Goal: Browse casually: Explore the website without a specific task or goal

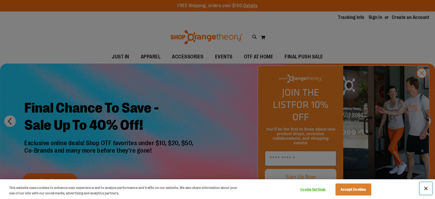
click at [423, 189] on button "Close" at bounding box center [425, 188] width 13 height 13
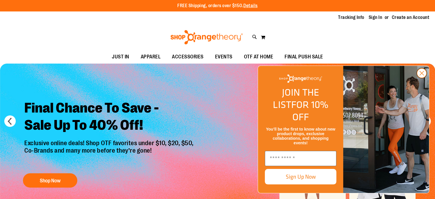
click at [418, 78] on circle "Close dialog" at bounding box center [421, 72] width 9 height 9
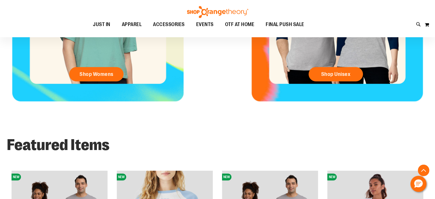
scroll to position [281, 0]
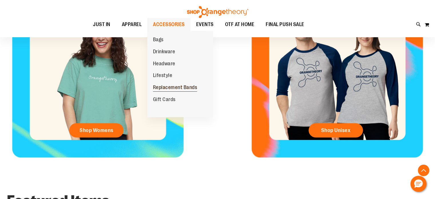
click at [176, 86] on span "Replacement Bands" at bounding box center [175, 87] width 44 height 7
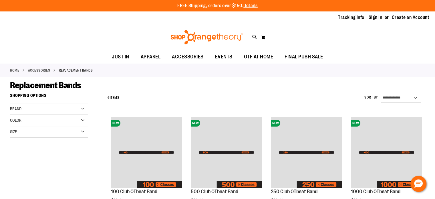
click at [76, 125] on div "Color" at bounding box center [49, 120] width 78 height 11
click at [76, 123] on div "Color" at bounding box center [49, 120] width 78 height 11
click at [78, 133] on div "Size" at bounding box center [49, 131] width 78 height 11
click at [221, 57] on span "EVENTS" at bounding box center [223, 56] width 17 height 13
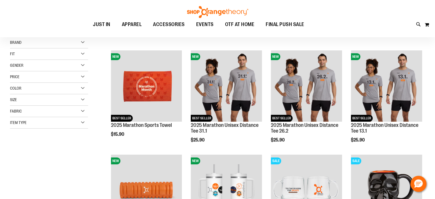
scroll to position [57, 0]
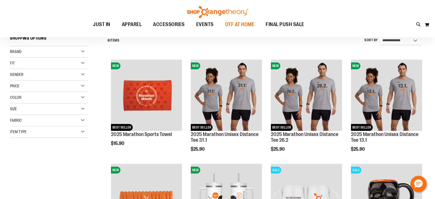
click at [233, 19] on span "OTF AT HOME" at bounding box center [239, 24] width 29 height 13
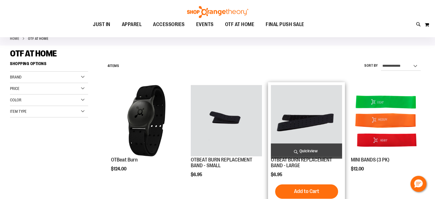
scroll to position [28, 0]
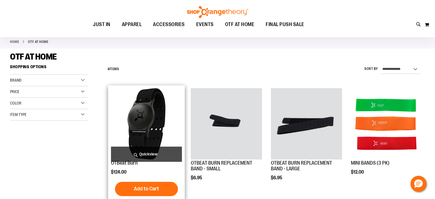
click at [157, 127] on img "product" at bounding box center [146, 123] width 71 height 71
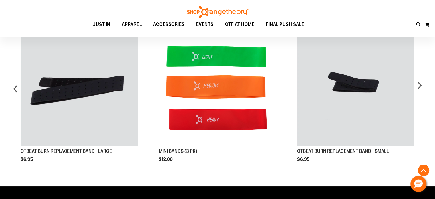
scroll to position [372, 0]
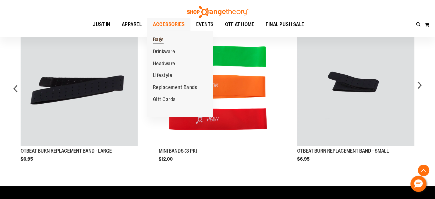
click at [161, 43] on span "Bags" at bounding box center [158, 40] width 11 height 7
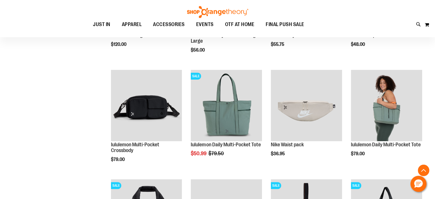
scroll to position [171, 0]
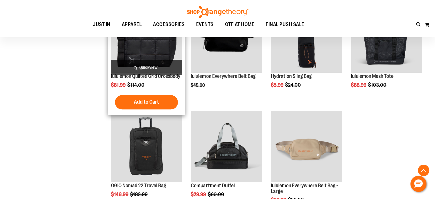
scroll to position [343, 0]
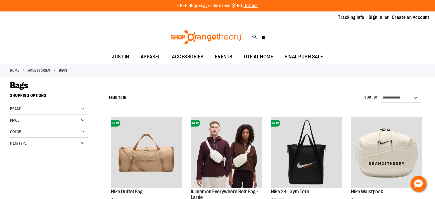
click at [42, 116] on div "Price" at bounding box center [49, 120] width 78 height 11
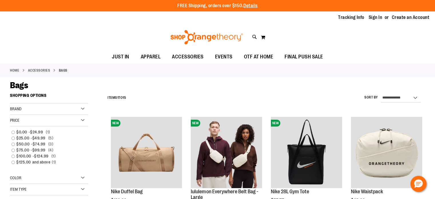
click at [42, 116] on div "Price" at bounding box center [49, 120] width 78 height 11
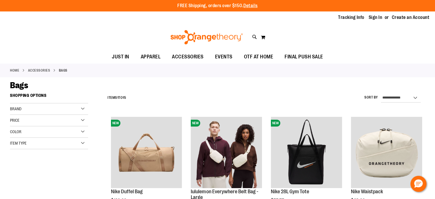
click at [38, 130] on div "Color" at bounding box center [49, 131] width 78 height 11
click at [32, 145] on div "Item Type" at bounding box center [49, 142] width 78 height 11
click at [35, 105] on div "Brand" at bounding box center [49, 108] width 78 height 11
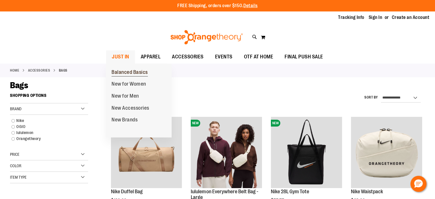
click at [123, 72] on span "Balanced Basics" at bounding box center [129, 72] width 36 height 7
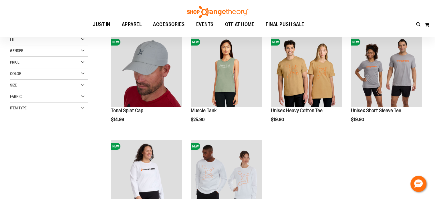
scroll to position [85, 0]
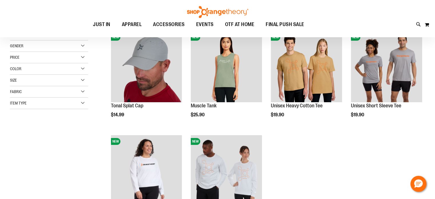
click at [45, 48] on div "Gender" at bounding box center [49, 45] width 78 height 11
click at [40, 58] on div "Price" at bounding box center [49, 57] width 78 height 11
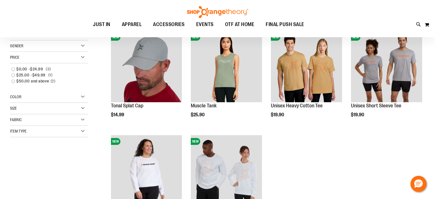
click at [40, 58] on div "Price" at bounding box center [49, 57] width 78 height 11
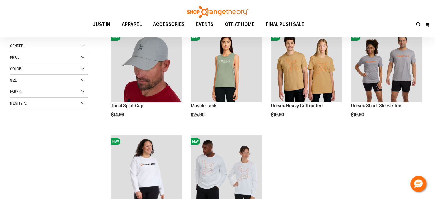
click at [47, 70] on div "Color" at bounding box center [49, 68] width 78 height 11
